Goal: Task Accomplishment & Management: Use online tool/utility

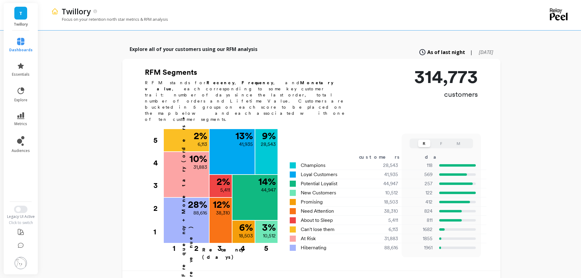
scroll to position [152, 0]
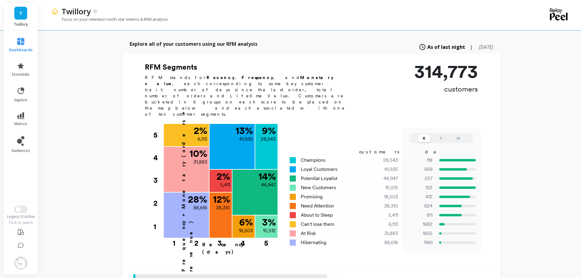
click at [217, 40] on p "Explore all of your customers using our RFM analysis" at bounding box center [194, 43] width 128 height 7
click at [243, 43] on div "Explore all of your customers using our RFM analysis As of last night | [DATE]" at bounding box center [311, 46] width 378 height 13
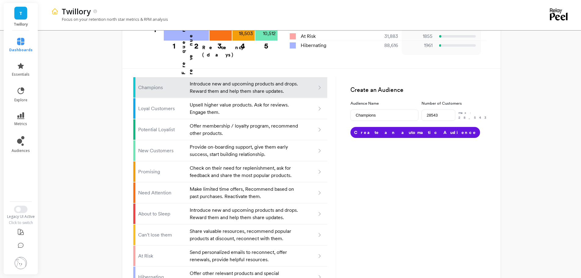
scroll to position [357, 0]
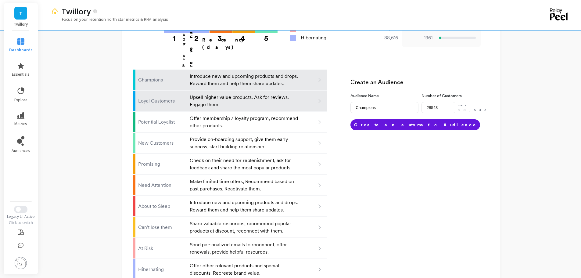
click at [160, 97] on p "Loyal Customers" at bounding box center [162, 100] width 48 height 7
type input "Loyal customers"
type input "41935"
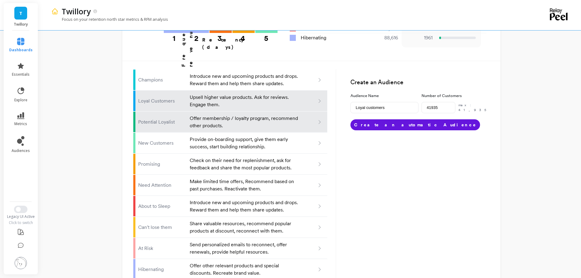
click at [150, 112] on li "Potential Loyalist Offer membership / loyalty program, recommend other products." at bounding box center [230, 122] width 194 height 21
type input "Potential loyalist"
type input "44947"
click at [147, 70] on li "Champions Introduce new and upcoming products and drops. Reward them and help t…" at bounding box center [230, 80] width 194 height 21
type input "Champions"
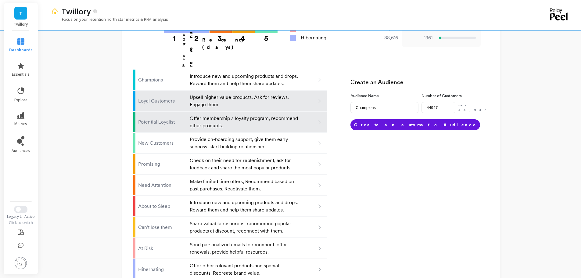
type input "28543"
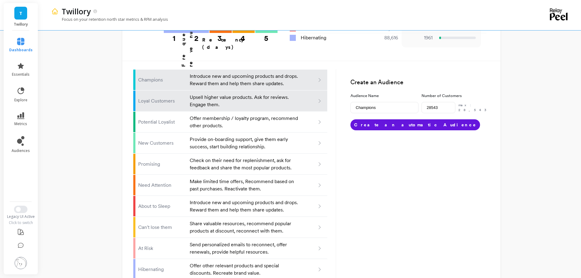
click at [161, 91] on li "Loyal Customers Upsell higher value products. Ask for reviews. Engage them." at bounding box center [230, 101] width 194 height 21
type input "Loyal customers"
type input "41935"
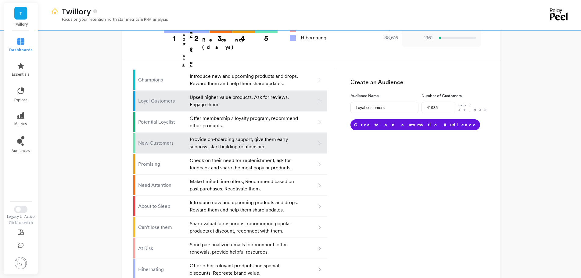
click at [150, 133] on li "New Customers Provide on-boarding support, give them early success, start build…" at bounding box center [230, 143] width 194 height 21
type input "New customers"
type input "10512"
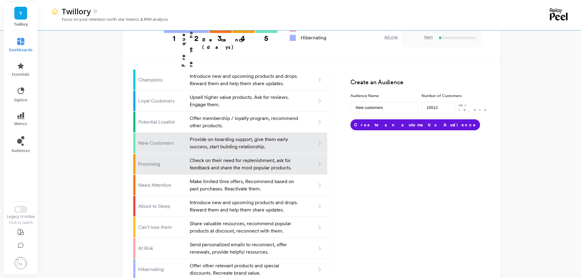
click at [149, 160] on p "Promising" at bounding box center [162, 163] width 48 height 7
type input "Promising"
type input "18503"
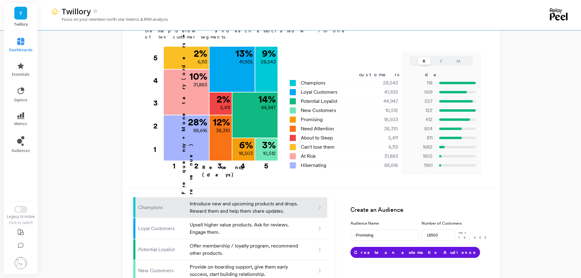
scroll to position [205, 0]
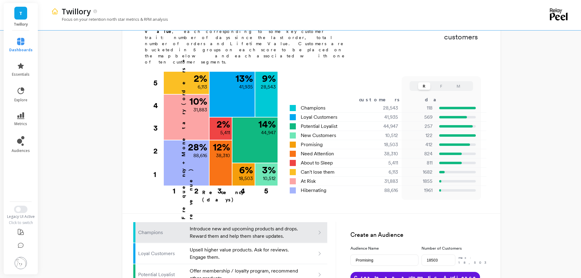
click at [176, 229] on p "Champions" at bounding box center [162, 232] width 48 height 7
type input "Champions"
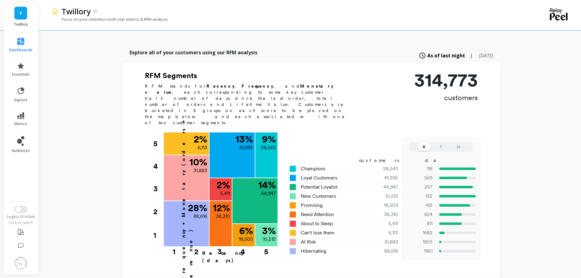
scroll to position [144, 0]
click at [479, 52] on span "[DATE]" at bounding box center [486, 55] width 14 height 7
click at [430, 52] on span "As of last night" at bounding box center [440, 55] width 32 height 7
click at [479, 52] on span "[DATE]" at bounding box center [486, 55] width 14 height 7
click at [424, 52] on span "As of last night" at bounding box center [440, 55] width 32 height 7
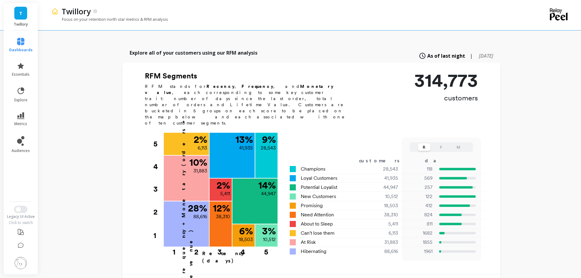
click at [479, 52] on span "[DATE]" at bounding box center [486, 55] width 14 height 7
click at [425, 52] on span "As of last night" at bounding box center [440, 55] width 32 height 7
type input "28543"
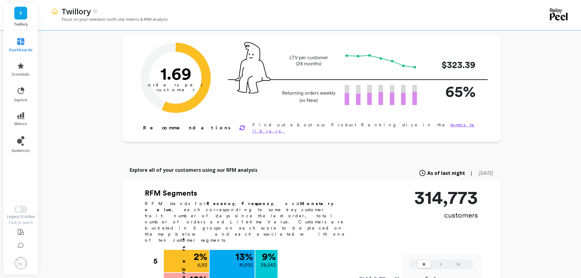
scroll to position [0, 0]
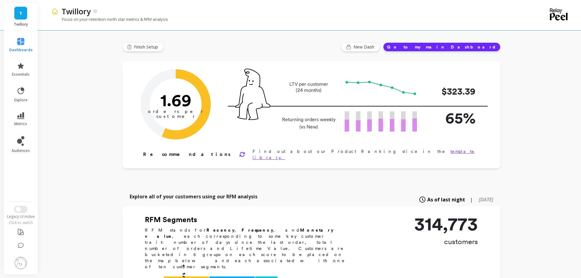
click at [468, 48] on button "Go to my main Dashboard" at bounding box center [441, 46] width 117 height 9
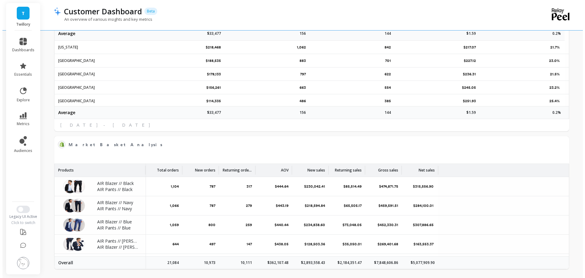
scroll to position [993, 0]
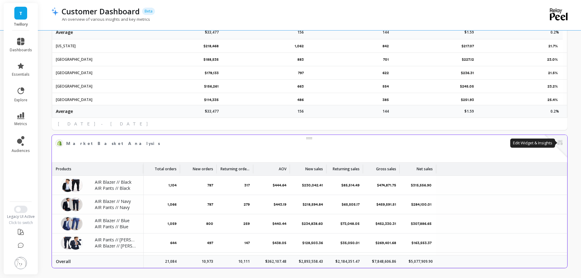
click at [560, 143] on button at bounding box center [559, 143] width 7 height 9
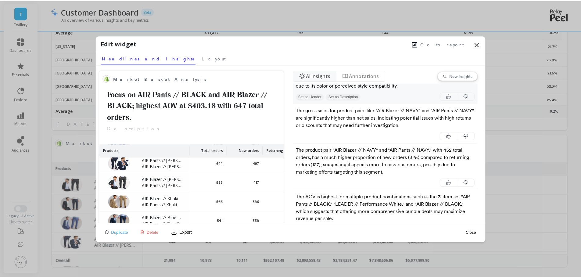
scroll to position [183, 0]
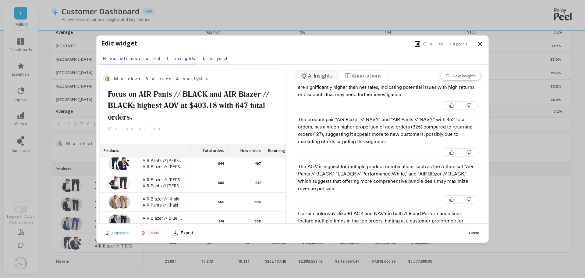
click at [203, 59] on span "Layout" at bounding box center [215, 58] width 24 height 6
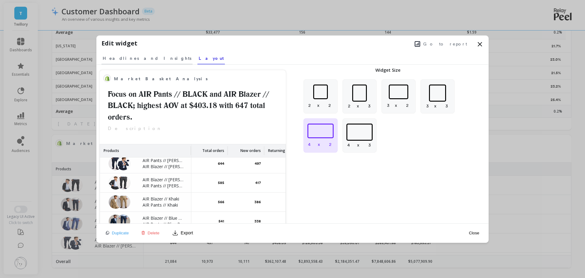
click at [121, 59] on span "Headlines and Insights" at bounding box center [147, 58] width 89 height 6
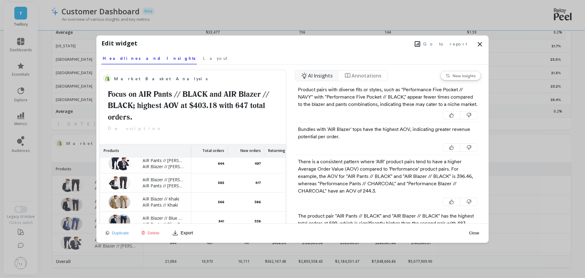
click at [480, 46] on icon at bounding box center [480, 44] width 7 height 7
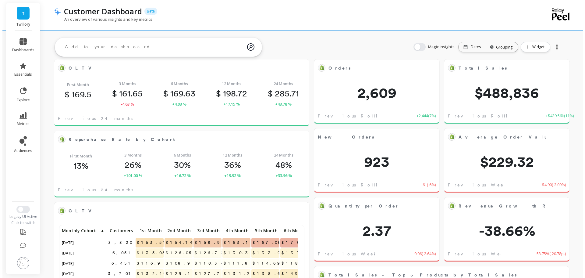
scroll to position [0, 0]
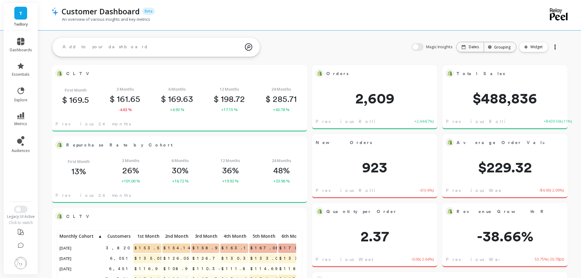
click at [470, 40] on div "Magic Insights Date: Dates Time grouping: Grouping Widget" at bounding box center [485, 47] width 161 height 20
click at [469, 44] on div "Dates" at bounding box center [469, 47] width 27 height 10
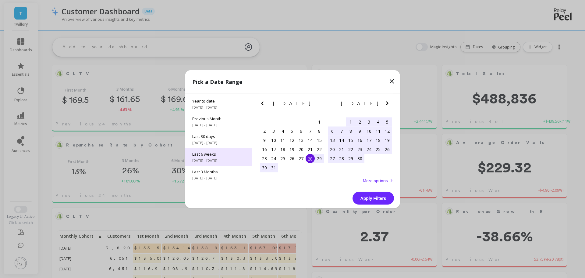
scroll to position [30, 0]
click at [259, 103] on icon "Previous Month" at bounding box center [262, 102] width 7 height 7
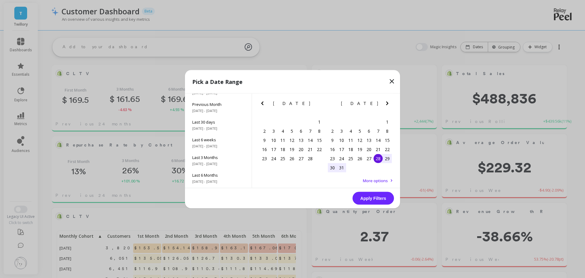
click at [387, 105] on icon "Next Month" at bounding box center [387, 102] width 7 height 7
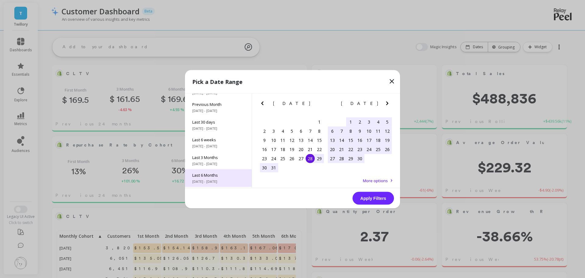
click at [221, 180] on span "4/1/2025 - 9/28/2025" at bounding box center [218, 181] width 52 height 5
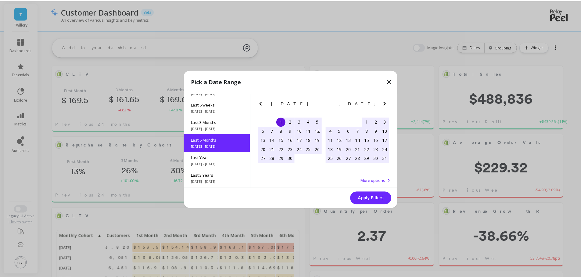
scroll to position [68, 0]
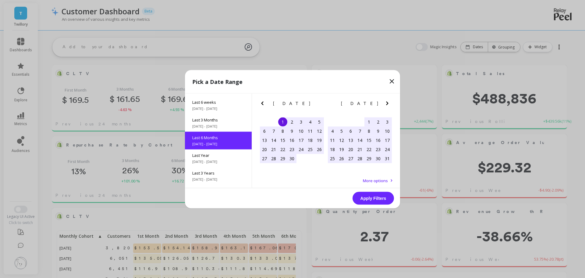
click at [380, 196] on button "Apply Filters" at bounding box center [373, 197] width 41 height 13
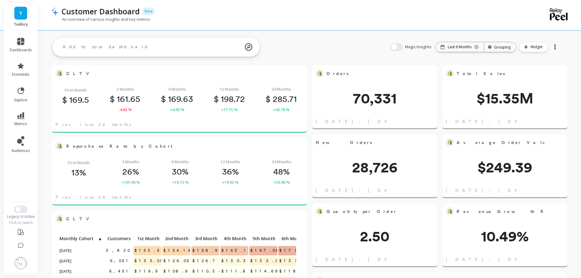
scroll to position [163, 233]
click at [393, 47] on button "button" at bounding box center [396, 47] width 12 height 8
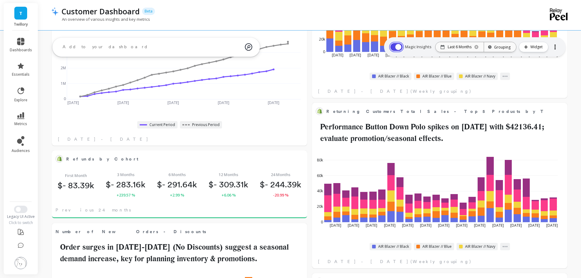
scroll to position [387, 0]
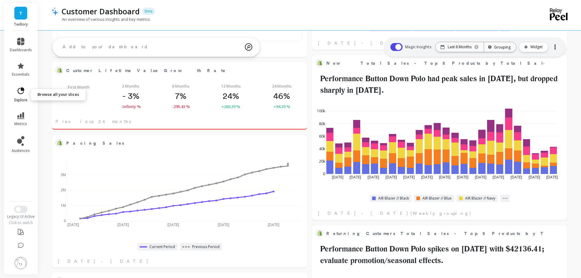
click at [28, 94] on link "explore" at bounding box center [21, 95] width 22 height 16
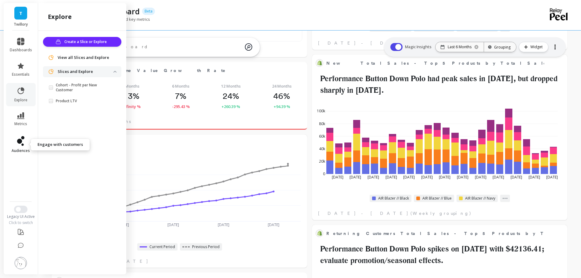
click at [18, 141] on icon at bounding box center [19, 141] width 5 height 5
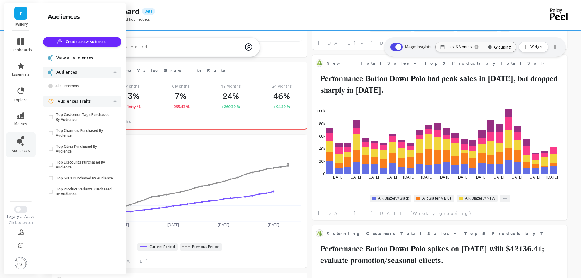
click at [54, 55] on div "View all Audiences" at bounding box center [82, 58] width 69 height 6
click at [64, 58] on span "View all Audiences" at bounding box center [74, 58] width 37 height 6
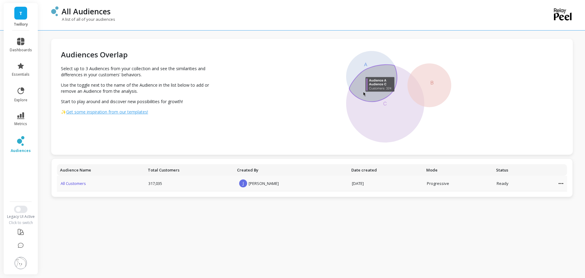
click at [79, 184] on link "All Customers" at bounding box center [73, 183] width 25 height 5
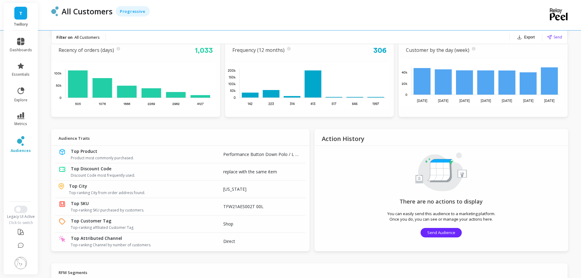
scroll to position [183, 0]
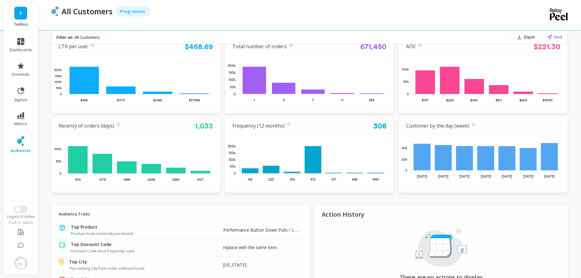
click at [16, 14] on link "T" at bounding box center [20, 13] width 13 height 13
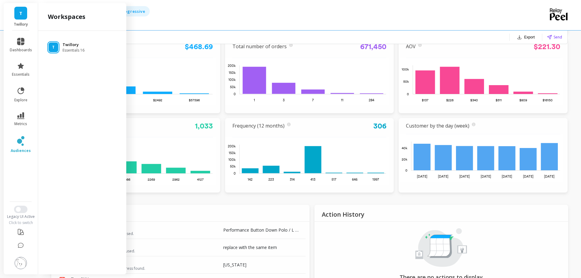
click at [71, 48] on span "Essentials 16" at bounding box center [74, 50] width 22 height 5
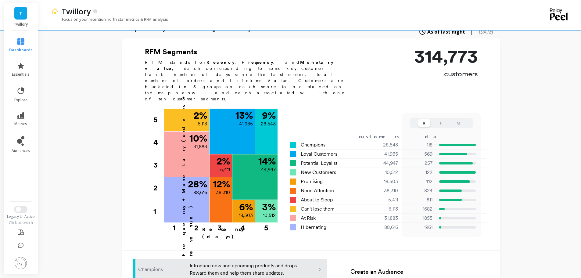
scroll to position [183, 0]
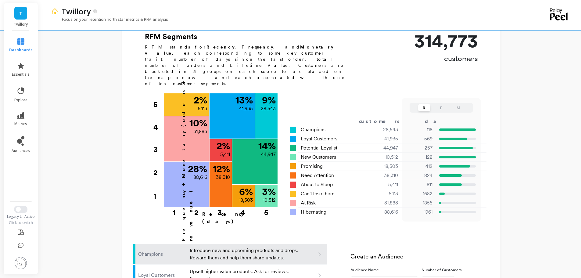
click at [442, 104] on button "F" at bounding box center [441, 107] width 12 height 7
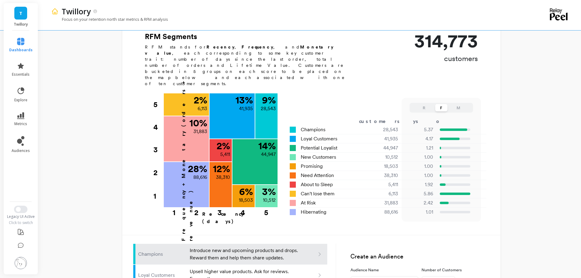
click at [456, 104] on button "M" at bounding box center [458, 107] width 12 height 7
click at [420, 104] on button "R" at bounding box center [424, 107] width 12 height 7
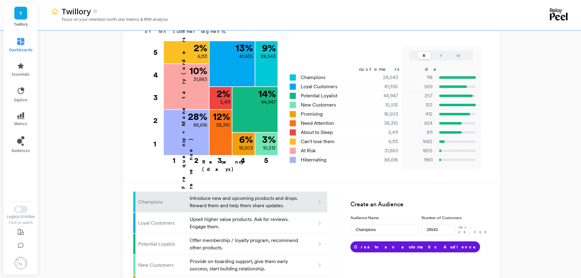
scroll to position [113, 0]
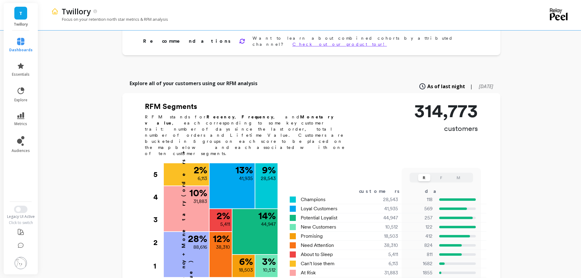
click at [479, 83] on span "[DATE]" at bounding box center [486, 86] width 14 height 7
click at [424, 83] on span "As of last night" at bounding box center [440, 86] width 32 height 7
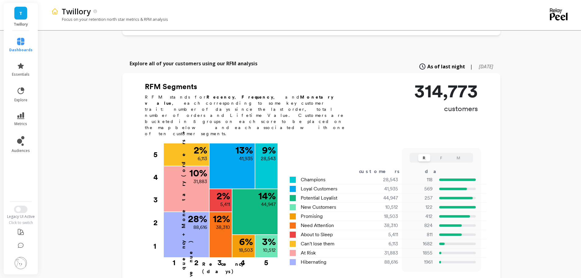
scroll to position [144, 0]
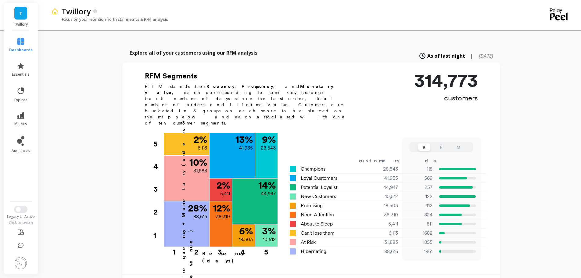
click at [478, 52] on link "[DATE]" at bounding box center [486, 55] width 16 height 7
type input "28414"
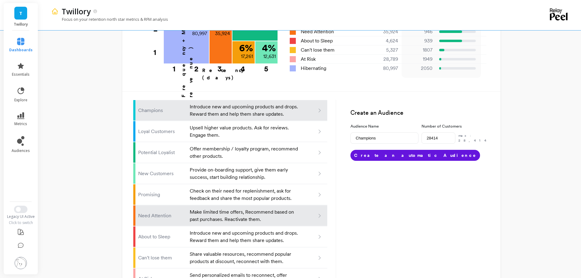
scroll to position [357, 0]
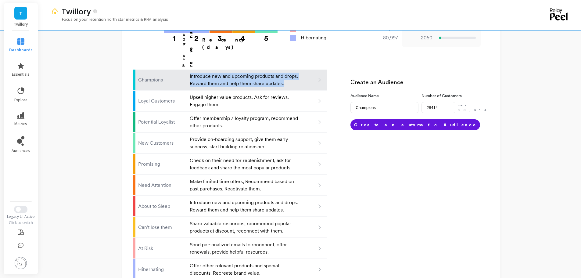
drag, startPoint x: 287, startPoint y: 60, endPoint x: 183, endPoint y: 56, distance: 104.1
click at [183, 70] on li "Champions Introduce new and upcoming products and drops. Reward them and help t…" at bounding box center [230, 80] width 194 height 21
copy li "Introduce new and upcoming products and drops. Reward them and help them share …"
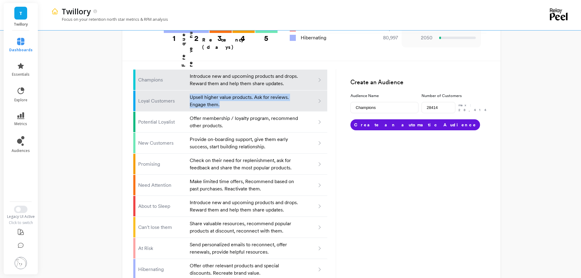
drag, startPoint x: 225, startPoint y: 82, endPoint x: 186, endPoint y: 77, distance: 39.1
click at [186, 91] on li "Loyal Customers Upsell higher value products. Ask for reviews. Engage them." at bounding box center [230, 101] width 194 height 21
type input "Loyal customers"
type input "38645"
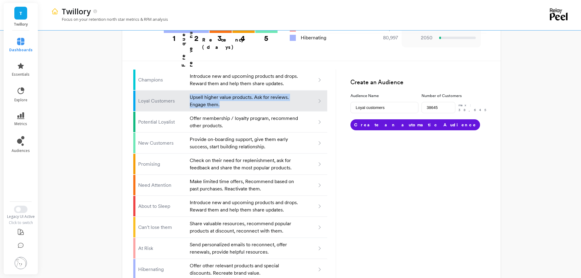
copy li "Upsell higher value products. Ask for reviews. Engage them."
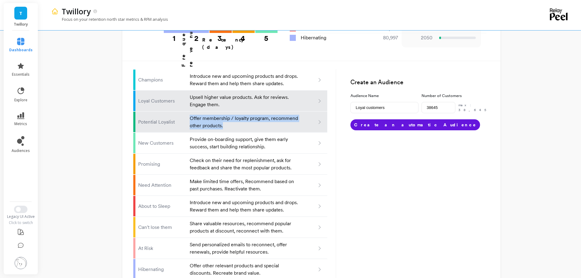
drag, startPoint x: 229, startPoint y: 103, endPoint x: 187, endPoint y: 98, distance: 41.8
click at [187, 112] on li "Potential Loyalist Offer membership / loyalty program, recommend other products." at bounding box center [230, 122] width 194 height 21
type input "Potential loyalist"
type input "35272"
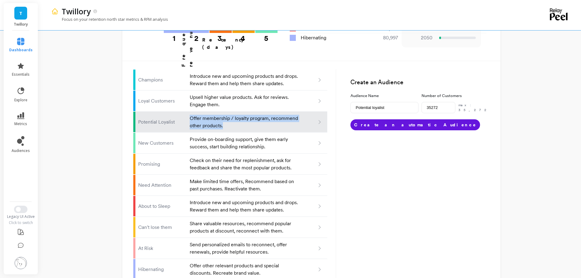
copy li "Offer membership / loyalty program, recommend other products."
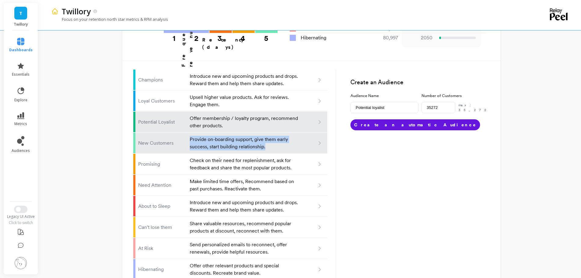
drag, startPoint x: 270, startPoint y: 125, endPoint x: 178, endPoint y: 122, distance: 92.1
click at [178, 133] on li "New Customers Provide on-boarding support, give them early success, start build…" at bounding box center [230, 143] width 194 height 21
type input "New customers"
type input "12631"
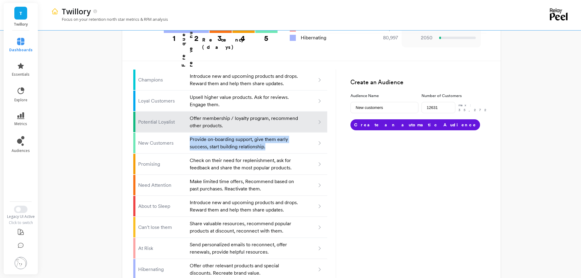
copy li "Provide on-boarding support, give them early success, start building relationsh…"
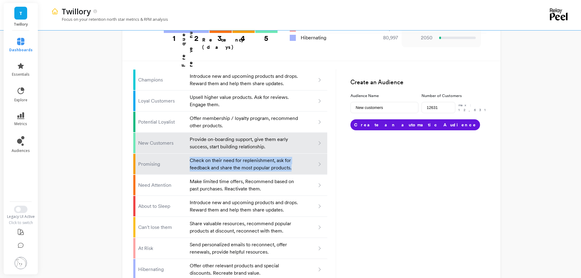
drag, startPoint x: 299, startPoint y: 144, endPoint x: 166, endPoint y: 143, distance: 132.3
click at [168, 154] on li "Promising Check on their need for replenishment, ask for feedback and share the…" at bounding box center [230, 164] width 194 height 21
type input "Promising"
type input "17261"
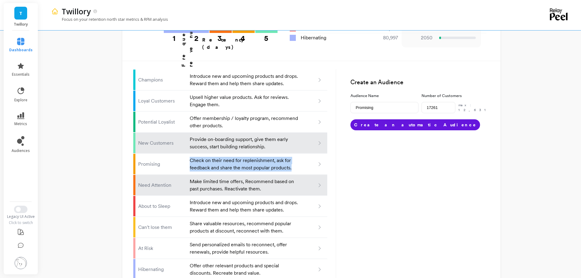
copy li "Check on their need for replenishment, ask for feedback and share the most popu…"
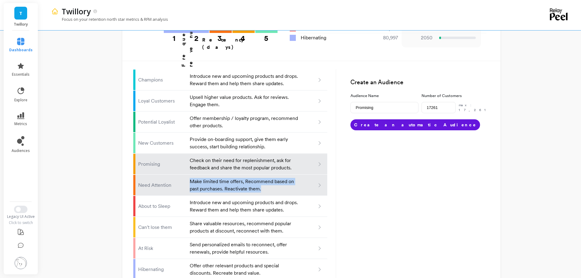
drag, startPoint x: 266, startPoint y: 166, endPoint x: 175, endPoint y: 158, distance: 91.9
click at [177, 175] on li "Need Attention Make limited time offers, Recommend based on past purchases. Rea…" at bounding box center [230, 185] width 194 height 21
type input "Need attention"
type input "35924"
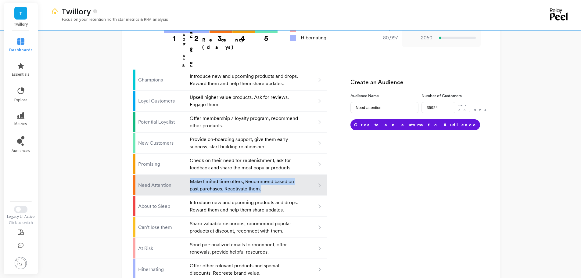
copy li "Make limited time offers, Recommend based on past purchases. Reactivate them."
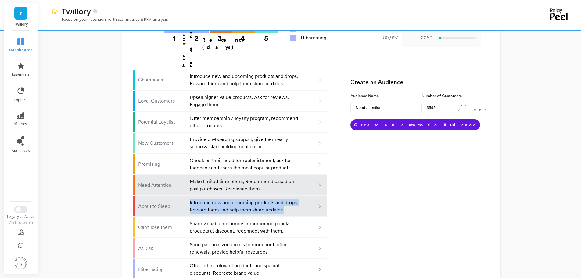
drag, startPoint x: 284, startPoint y: 187, endPoint x: 188, endPoint y: 180, distance: 96.3
click at [188, 196] on li "About to Sleep Introduce new and upcoming products and drops. Reward them and h…" at bounding box center [230, 206] width 194 height 21
type input "About to sleep"
type input "4624"
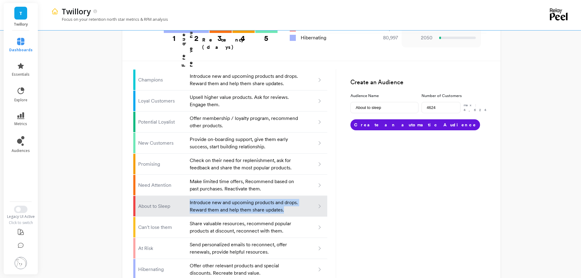
copy p "Introduce new and upcoming products and drops. Reward them and help them share …"
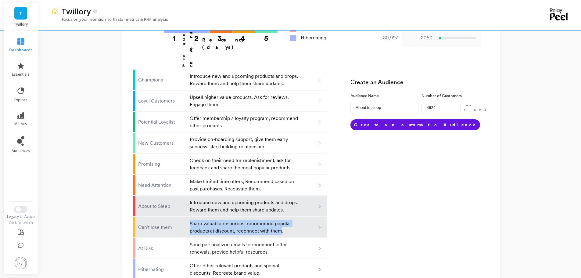
drag, startPoint x: 281, startPoint y: 208, endPoint x: 181, endPoint y: 200, distance: 100.9
click at [181, 217] on li "Can't lose them Share valuable resources, recommend popular products at discoun…" at bounding box center [230, 227] width 194 height 21
type input "Can't lose them"
type input "5327"
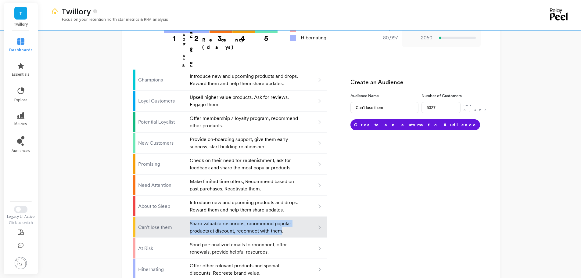
copy li "Share valuable resources, recommend popular products at discount, reconnect wit…"
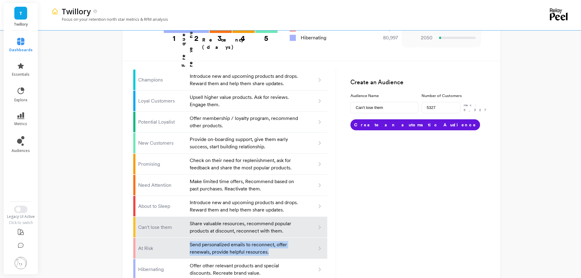
drag, startPoint x: 275, startPoint y: 229, endPoint x: 179, endPoint y: 220, distance: 96.1
click at [179, 238] on li "At Risk Send personalized emails to reconnect, offer renewals, provide helpful …" at bounding box center [230, 248] width 194 height 21
type input "At risk"
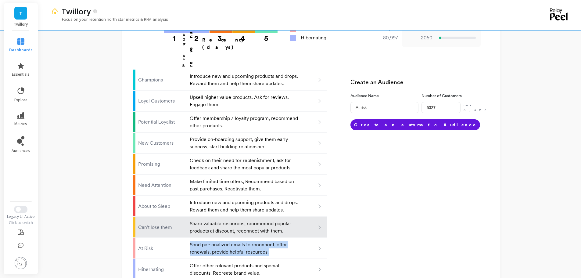
type input "28789"
copy li "Send personalized emails to reconnect, offer renewals, provide helpful resource…"
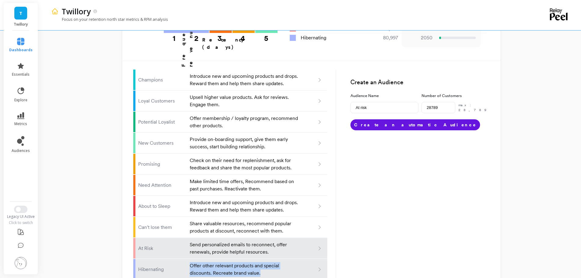
drag, startPoint x: 263, startPoint y: 252, endPoint x: 189, endPoint y: 242, distance: 74.1
click at [189, 259] on li "Hibernating Offer other relevant products and special discounts. Recreate brand…" at bounding box center [230, 269] width 194 height 21
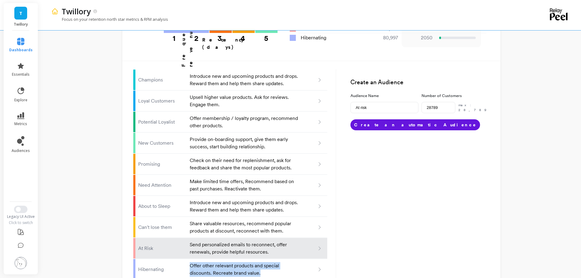
type input "Hibernating"
type input "80997"
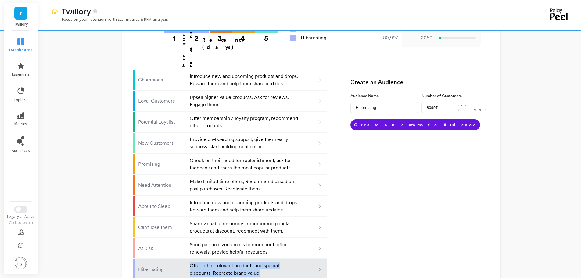
copy p "Offer other relevant products and special discounts. Recreate brand value."
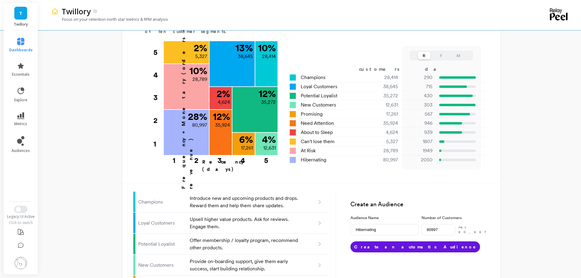
type input "Champions"
type input "28414"
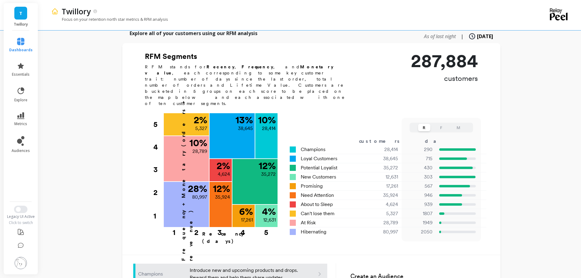
scroll to position [174, 0]
